Goal: Task Accomplishment & Management: Manage account settings

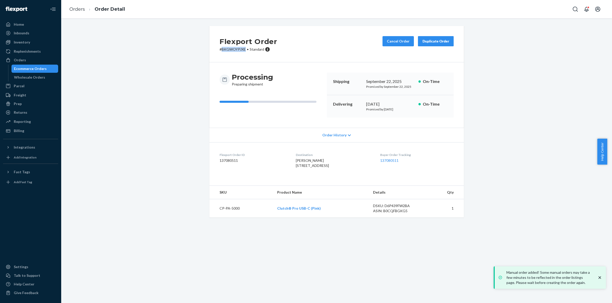
click at [43, 68] on div "Ecommerce Orders" at bounding box center [30, 68] width 33 height 5
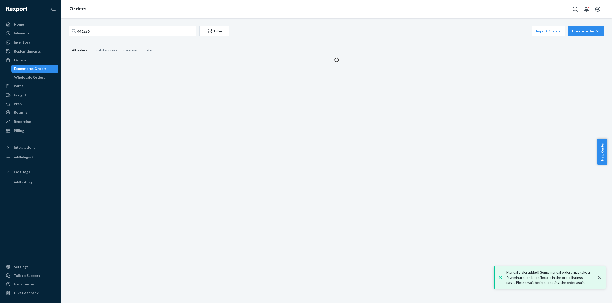
click at [108, 23] on div "446226 Filter Import Orders Create order Ecommerce order Removal order All orde…" at bounding box center [336, 160] width 550 height 285
click at [103, 31] on input "446226" at bounding box center [132, 31] width 127 height 10
paste input "#406947"
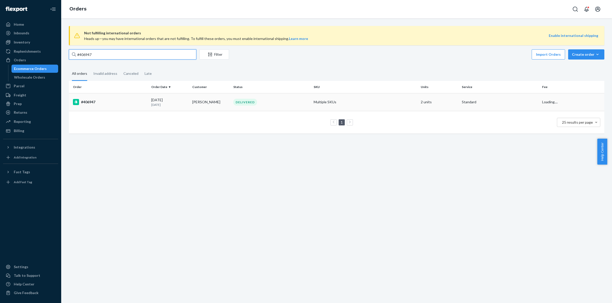
type input "#406947"
click at [87, 101] on div "#406947" at bounding box center [110, 102] width 74 height 6
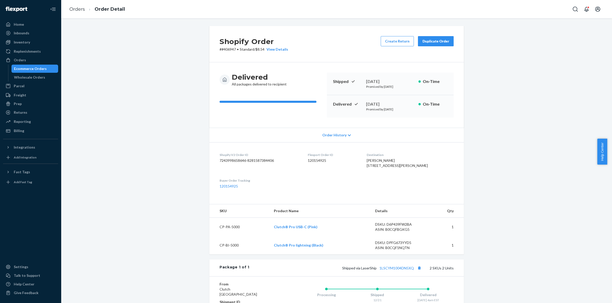
click at [423, 41] on div "Duplicate Order" at bounding box center [435, 41] width 27 height 5
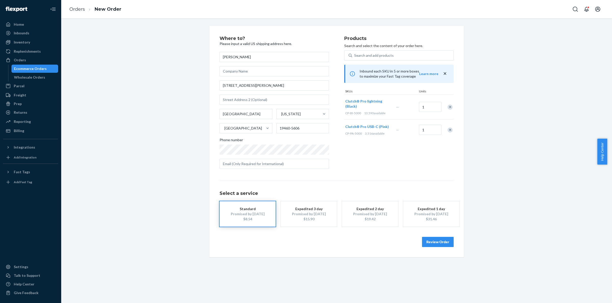
click at [447, 107] on div "Remove Item" at bounding box center [449, 107] width 5 height 5
click at [438, 241] on button "Review Order" at bounding box center [438, 242] width 32 height 10
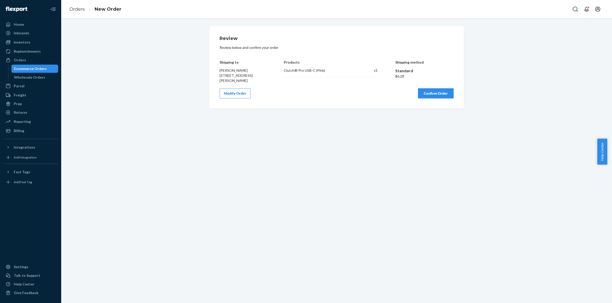
click at [433, 94] on button "Confirm Order" at bounding box center [436, 93] width 36 height 10
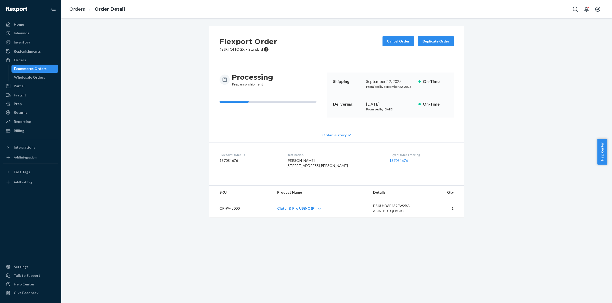
click at [229, 52] on div "Flexport Order # SJRTQITOGX • Standard Cancel Order Duplicate Order" at bounding box center [336, 44] width 254 height 36
copy p "SJRTQITOGX"
click at [34, 69] on div "Ecommerce Orders" at bounding box center [30, 68] width 33 height 5
